Goal: Information Seeking & Learning: Learn about a topic

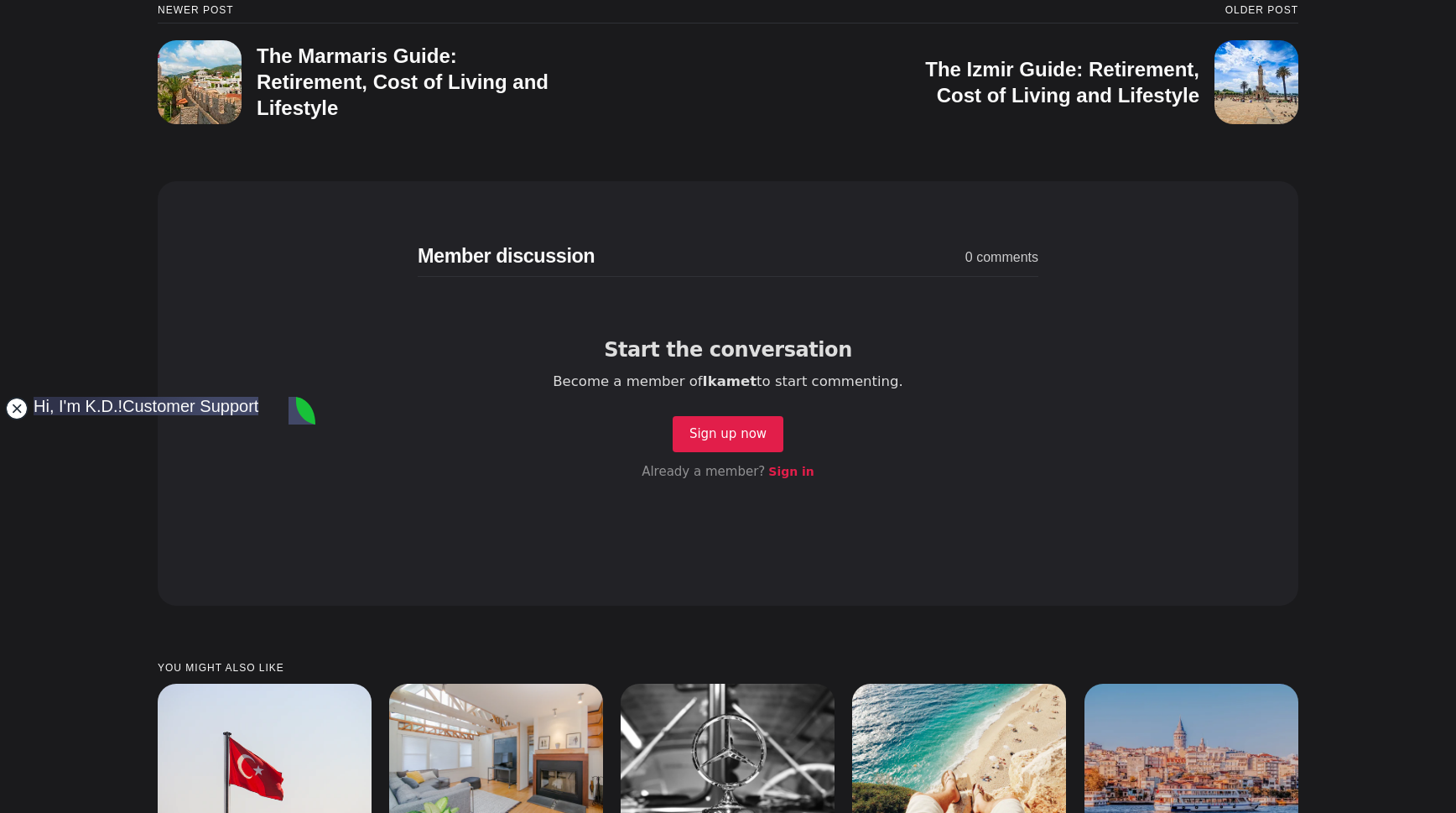
click at [21, 414] on jdiv at bounding box center [17, 408] width 24 height 24
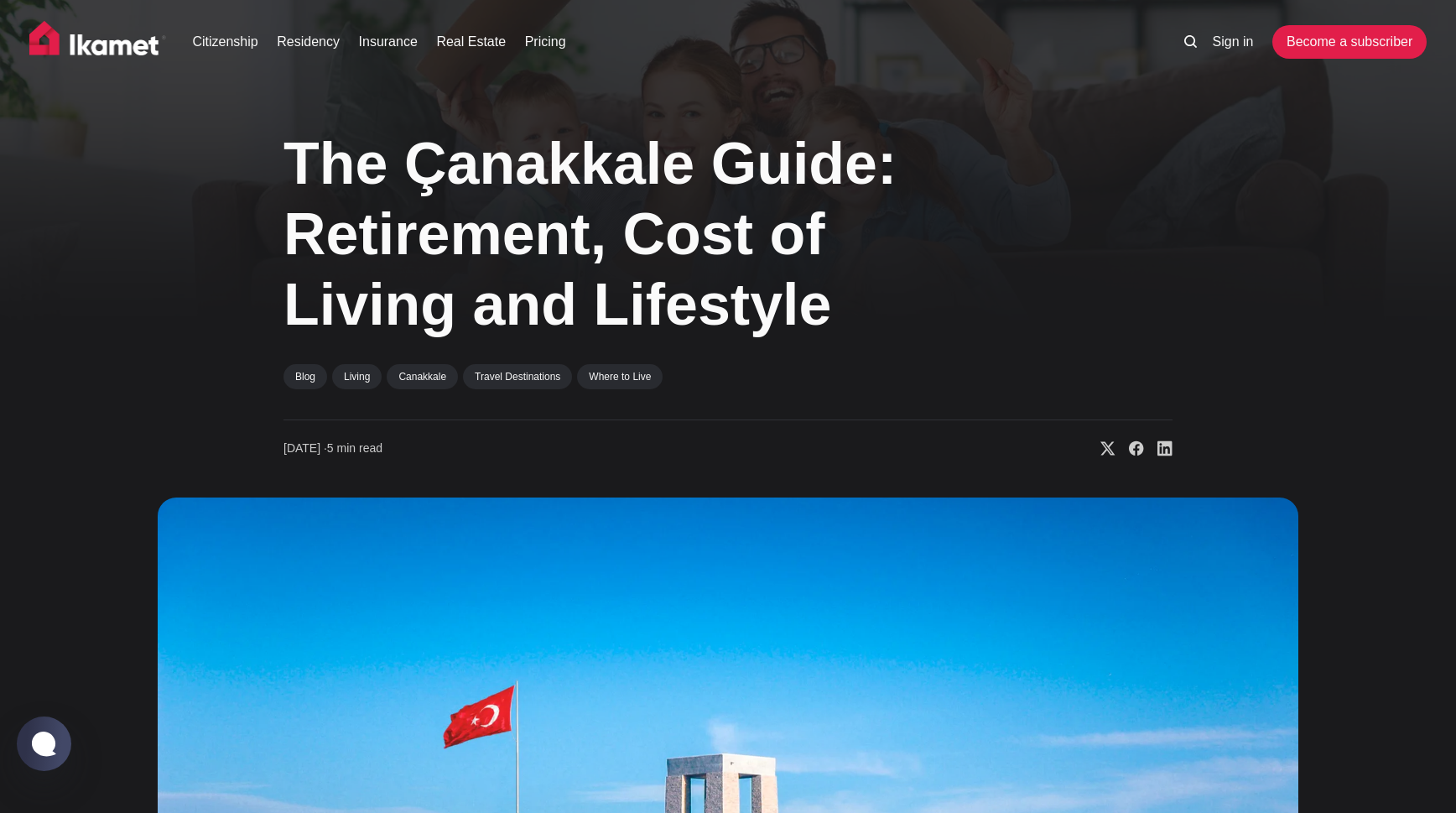
click at [82, 42] on img at bounding box center [98, 42] width 138 height 42
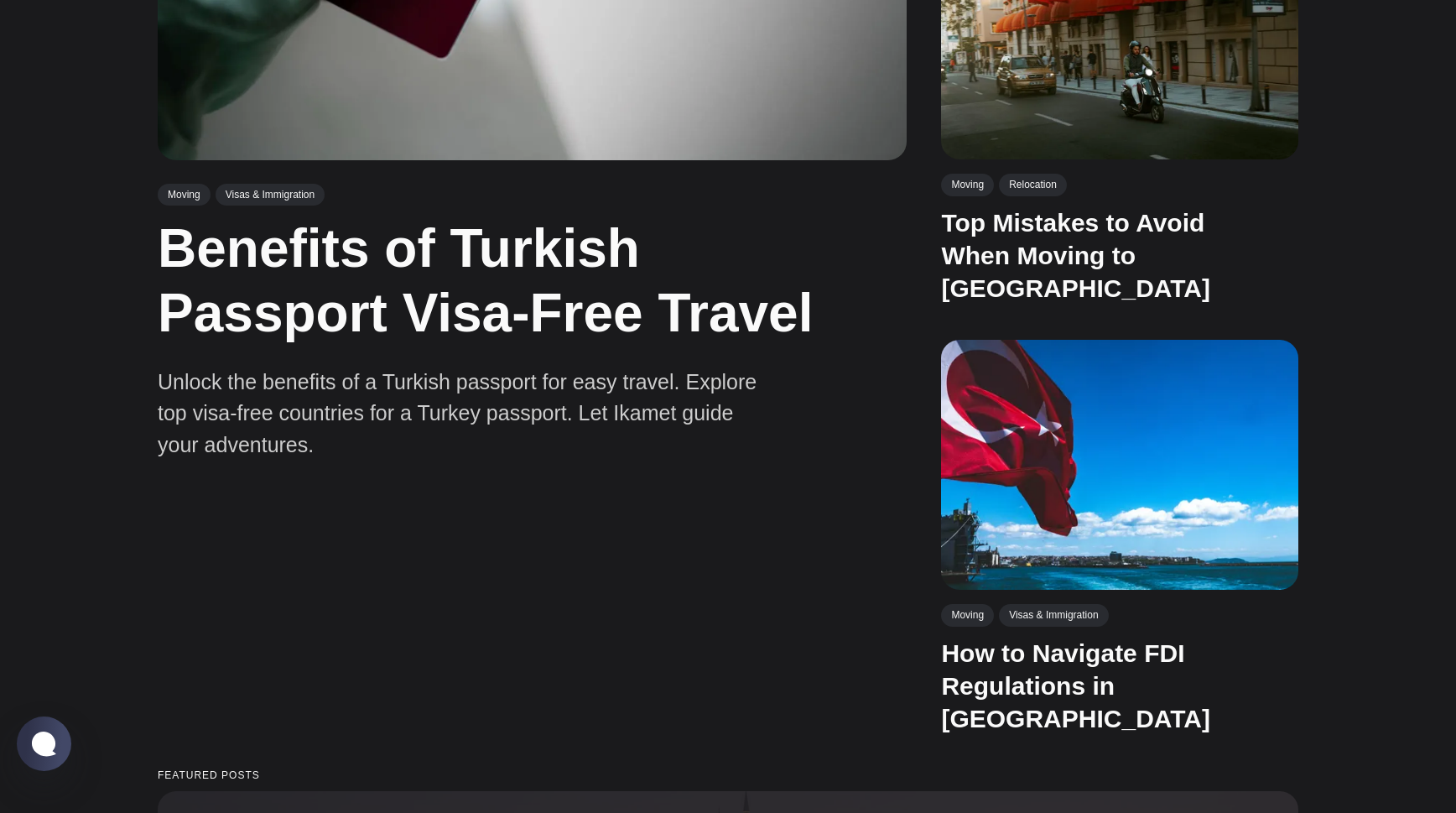
scroll to position [1007, 0]
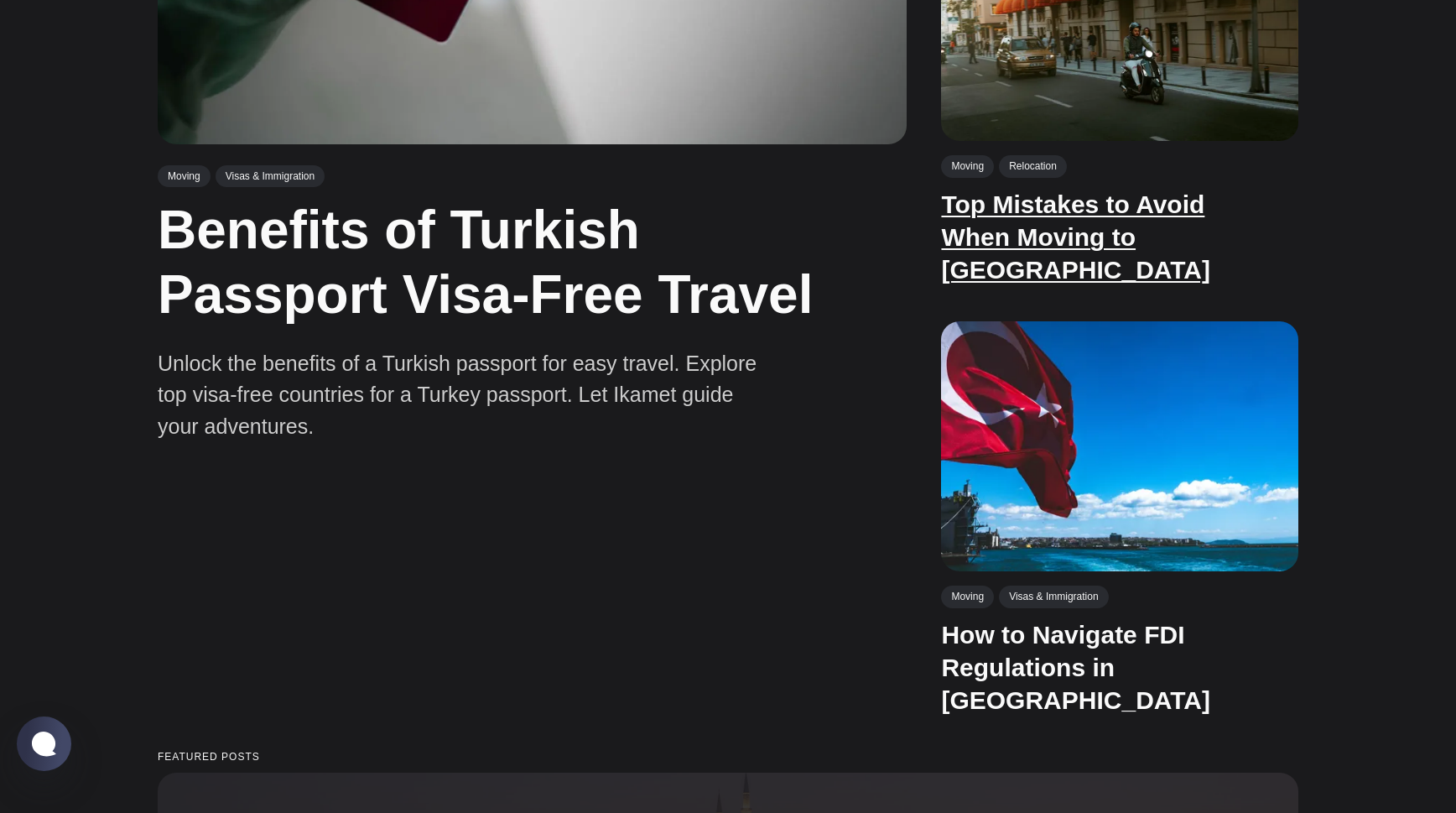
click at [1111, 212] on link "Top Mistakes to Avoid When Moving to [GEOGRAPHIC_DATA]" at bounding box center [1075, 236] width 269 height 93
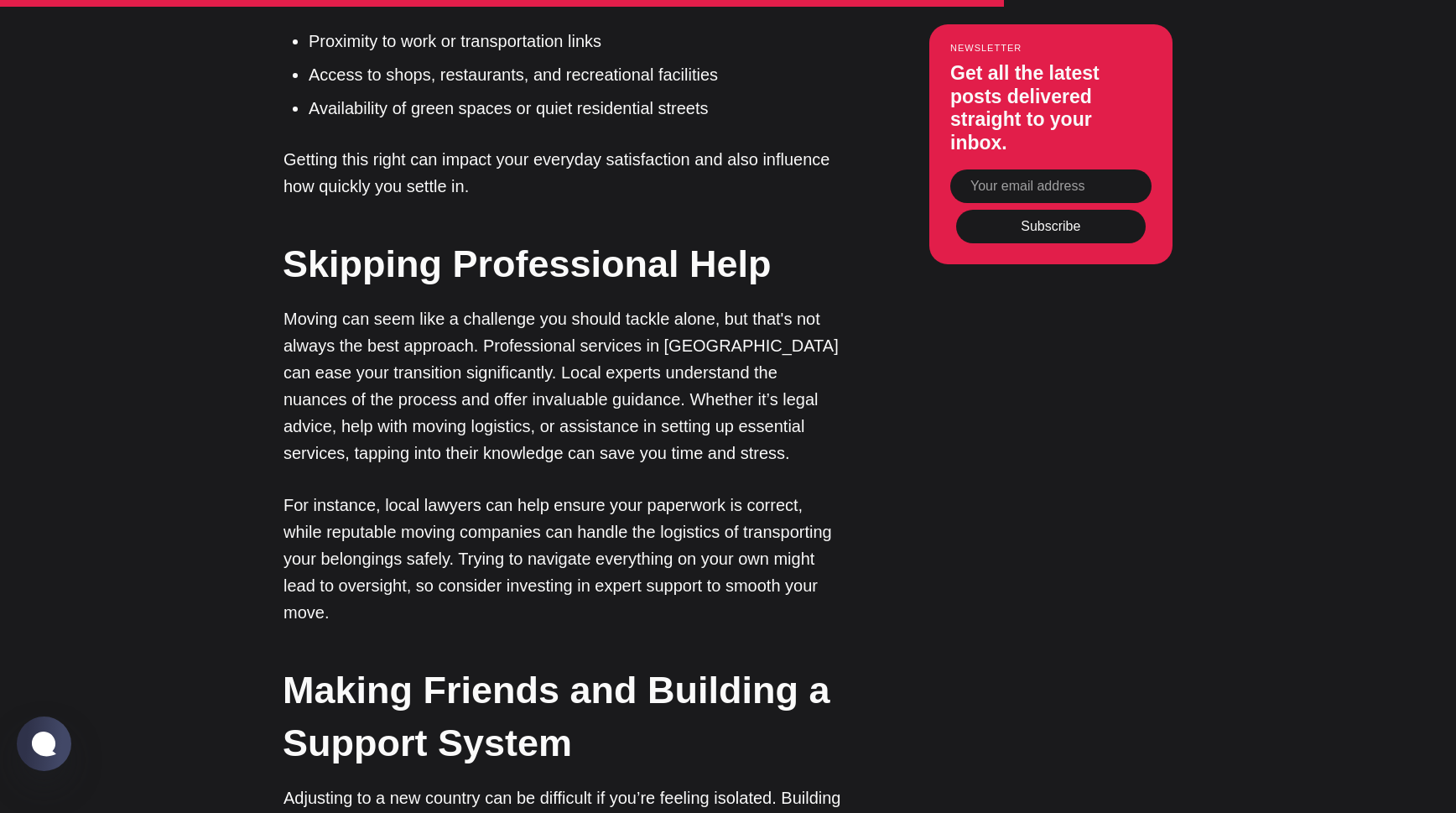
scroll to position [4948, 0]
